Goal: Check status: Check status

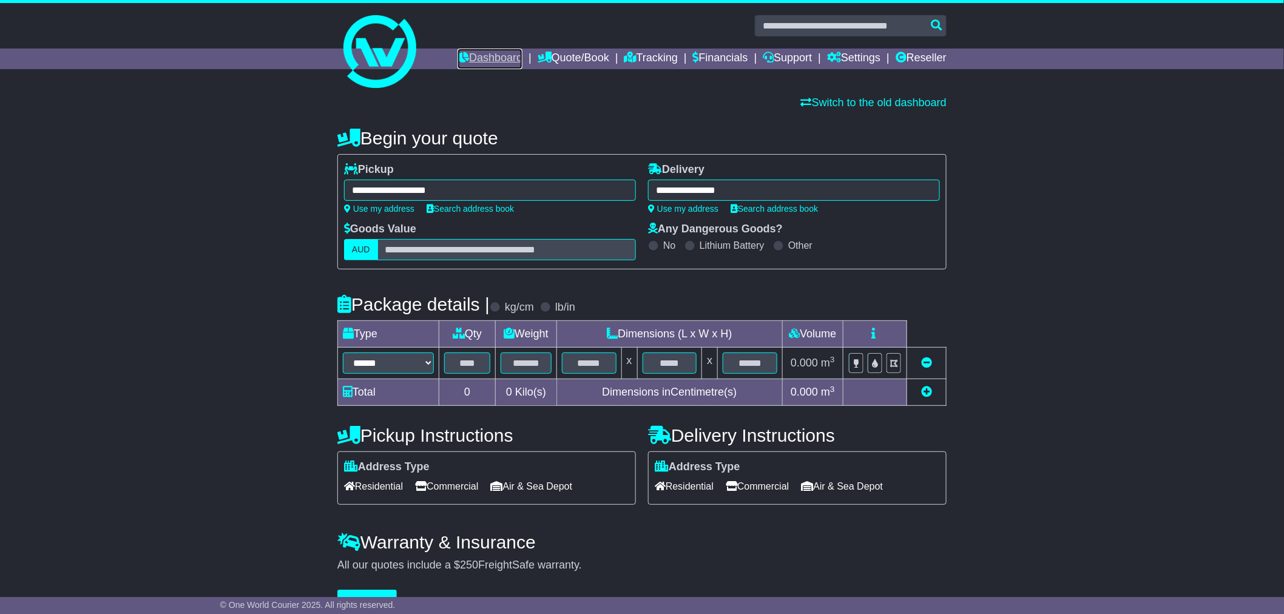
click at [481, 61] on link "Dashboard" at bounding box center [490, 59] width 65 height 21
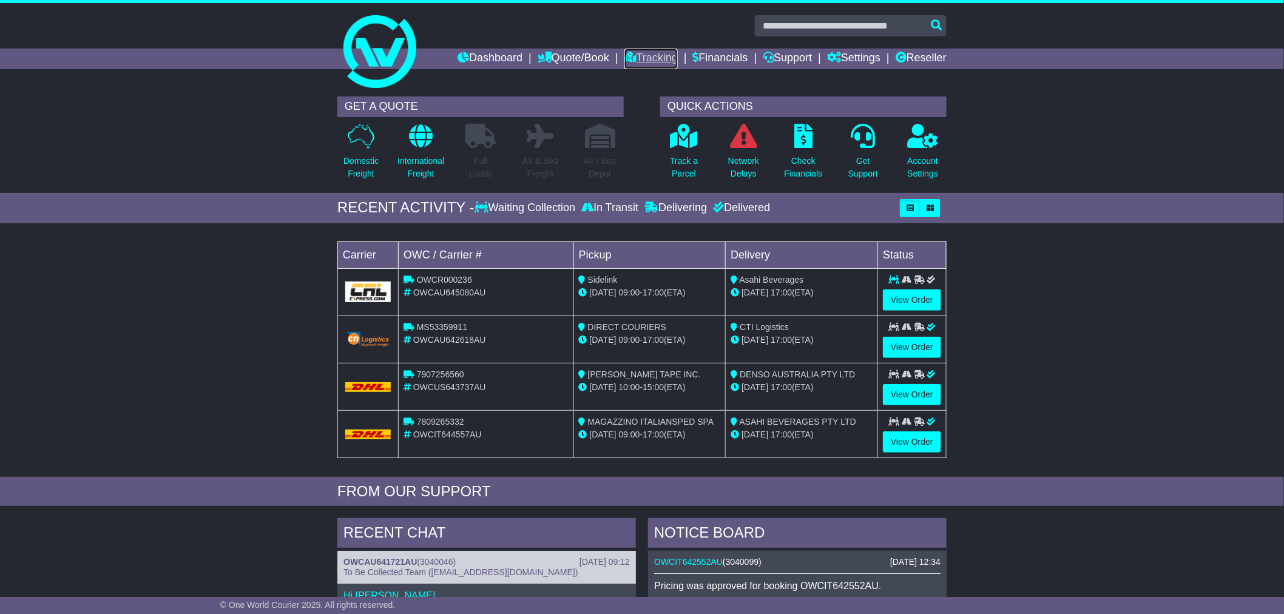
click at [646, 52] on link "Tracking" at bounding box center [650, 59] width 53 height 21
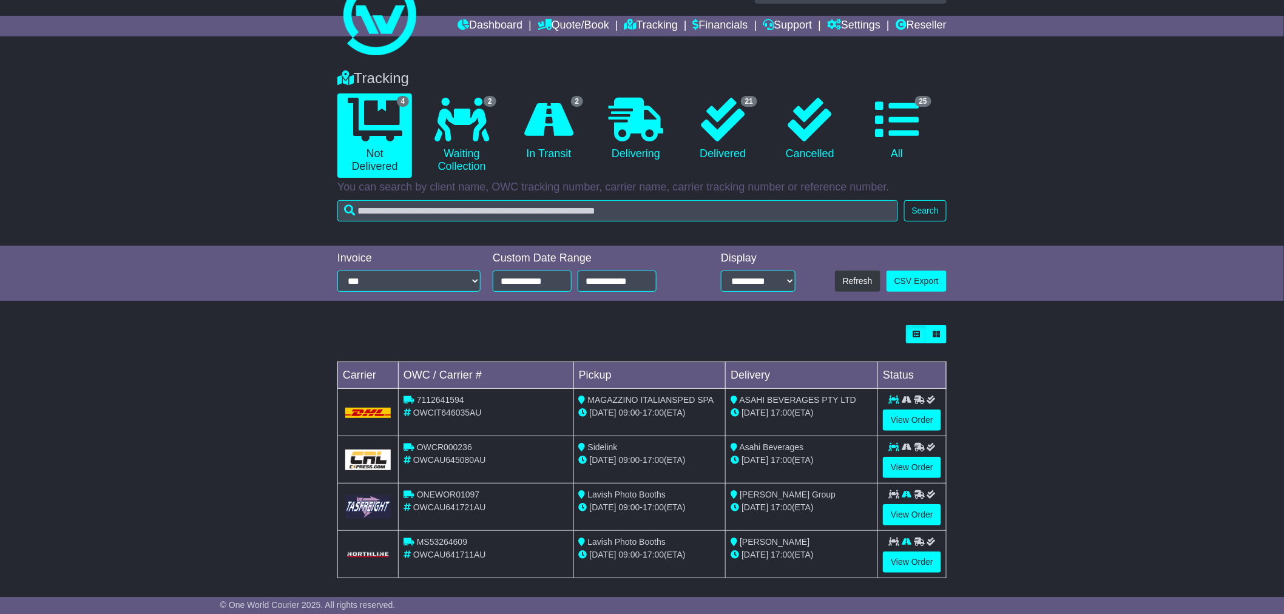
scroll to position [40, 0]
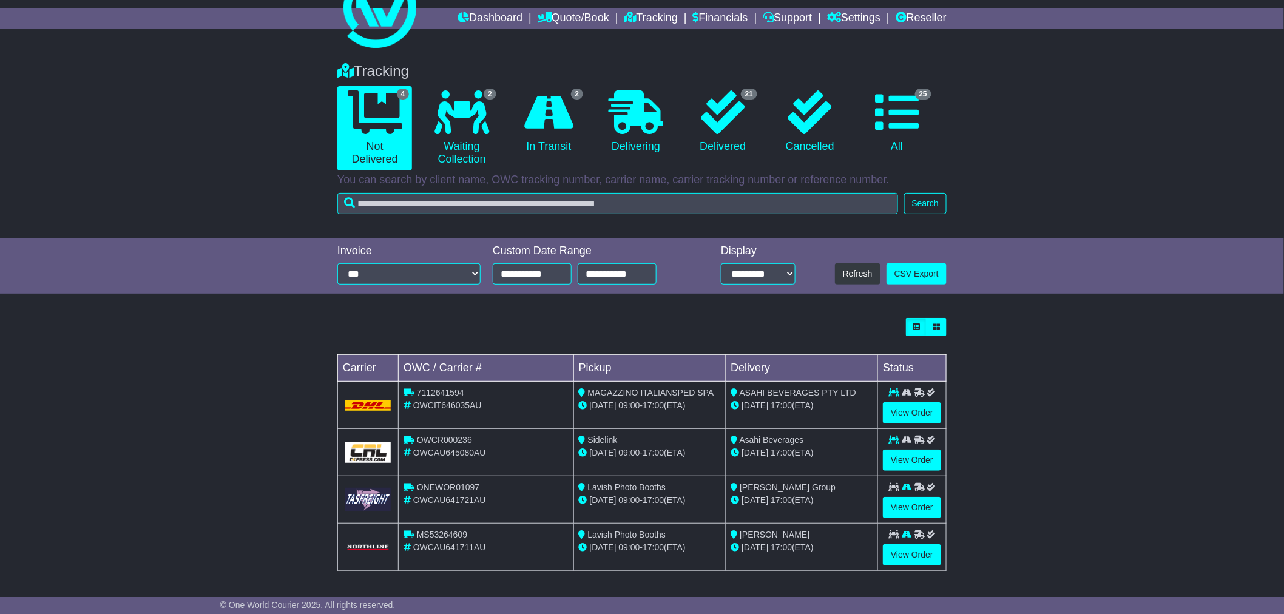
click at [680, 477] on td "Lavish Photo Booths [DATE] 09:00 - 17:00 (ETA)" at bounding box center [649, 499] width 152 height 47
click at [911, 500] on link "View Order" at bounding box center [912, 507] width 58 height 21
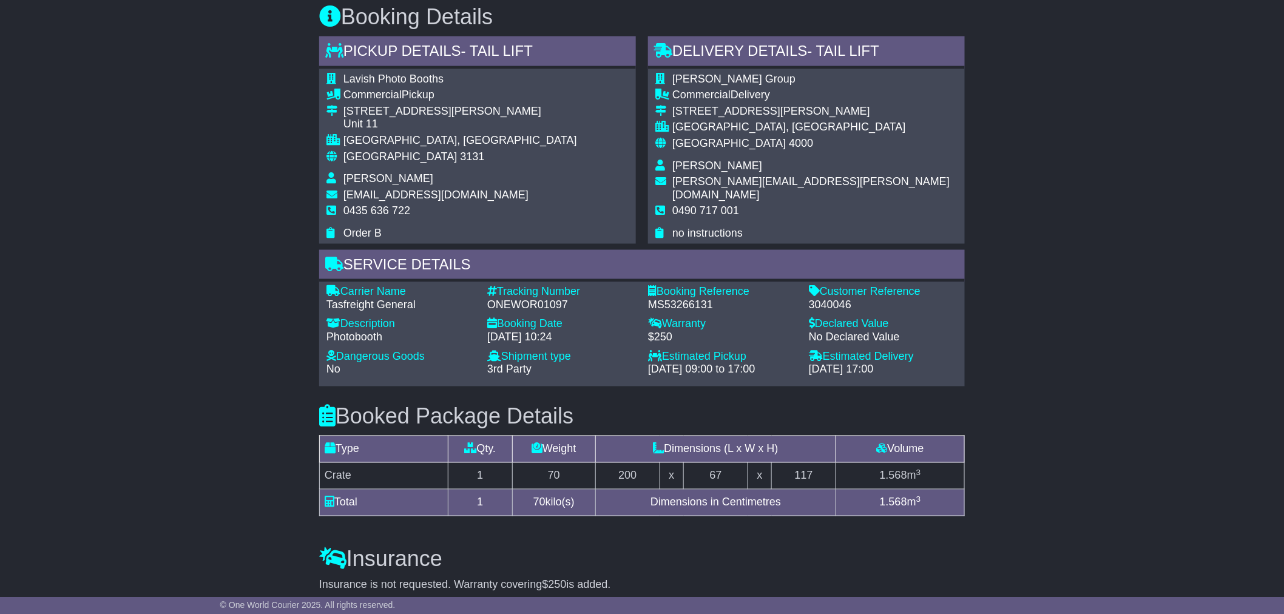
scroll to position [809, 0]
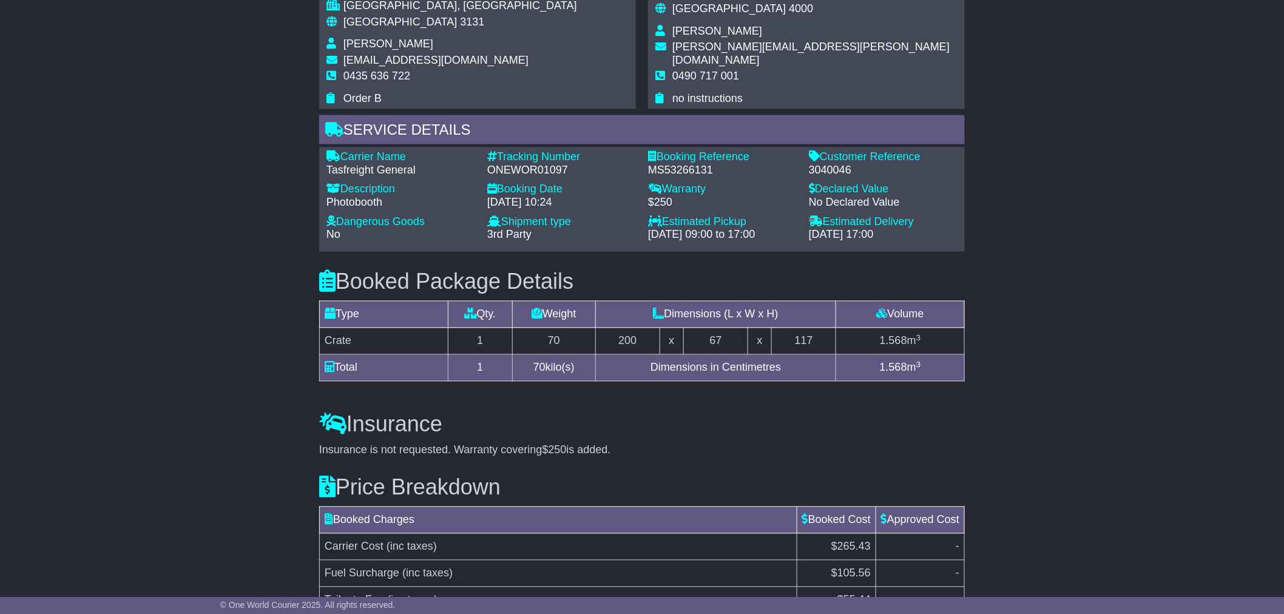
click at [830, 167] on div "3040046" at bounding box center [883, 170] width 149 height 13
copy div "3040046"
